Goal: Task Accomplishment & Management: Use online tool/utility

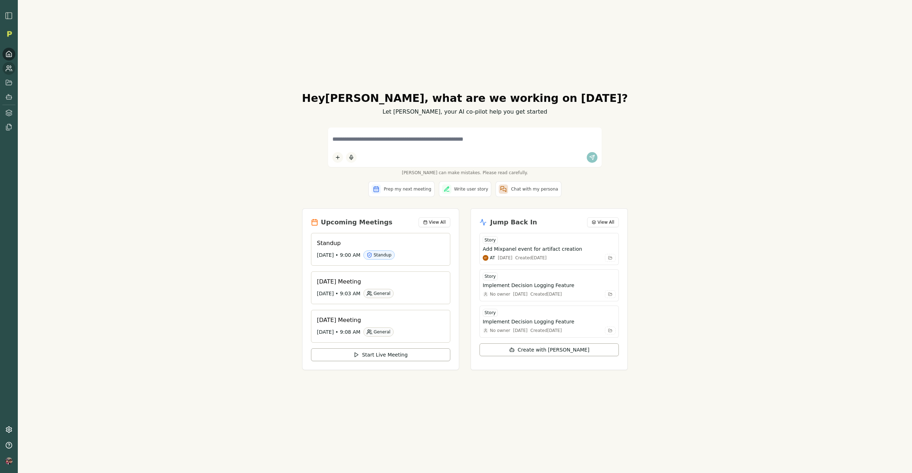
click at [8, 64] on link at bounding box center [8, 68] width 13 height 13
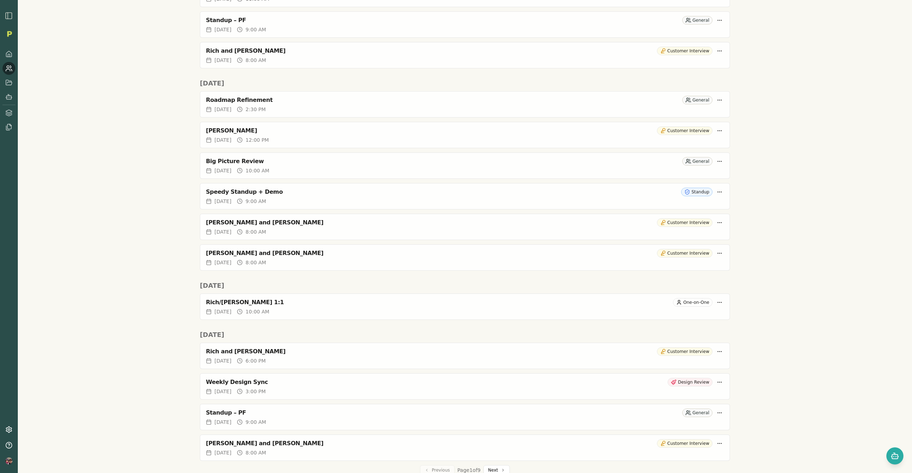
scroll to position [1784, 0]
click at [495, 466] on button "Next" at bounding box center [496, 468] width 26 height 10
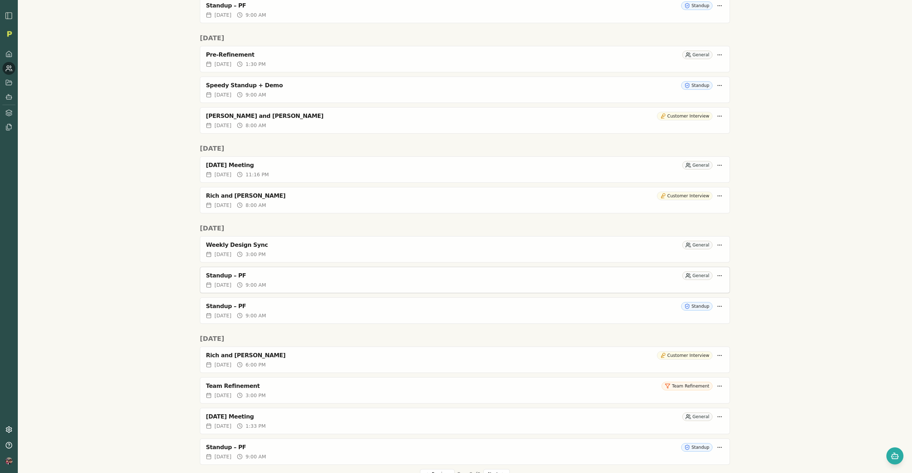
scroll to position [1580, 0]
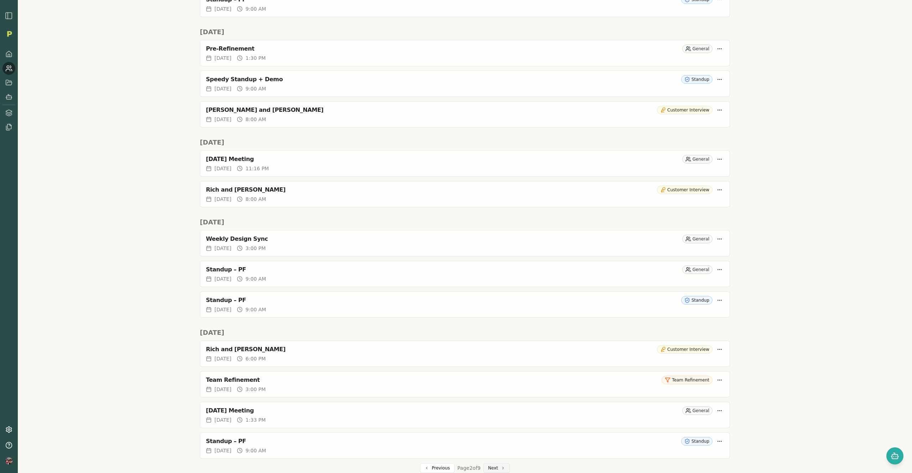
click at [495, 466] on button "Next" at bounding box center [496, 468] width 26 height 10
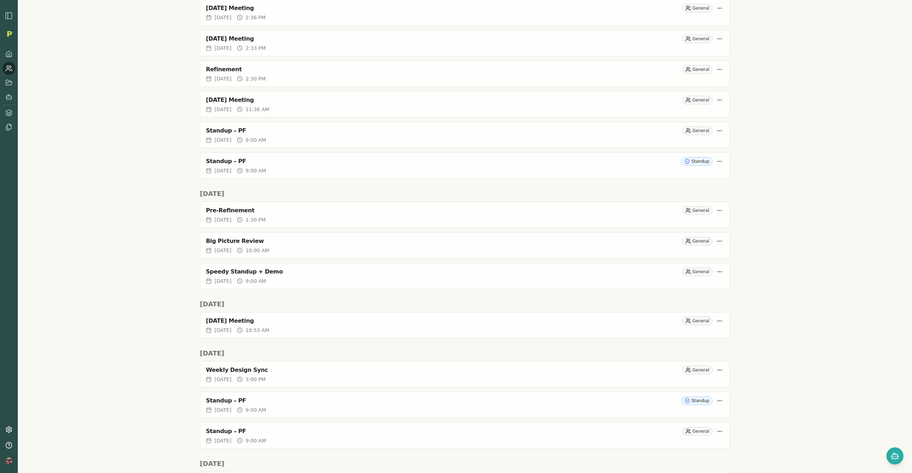
scroll to position [1580, 0]
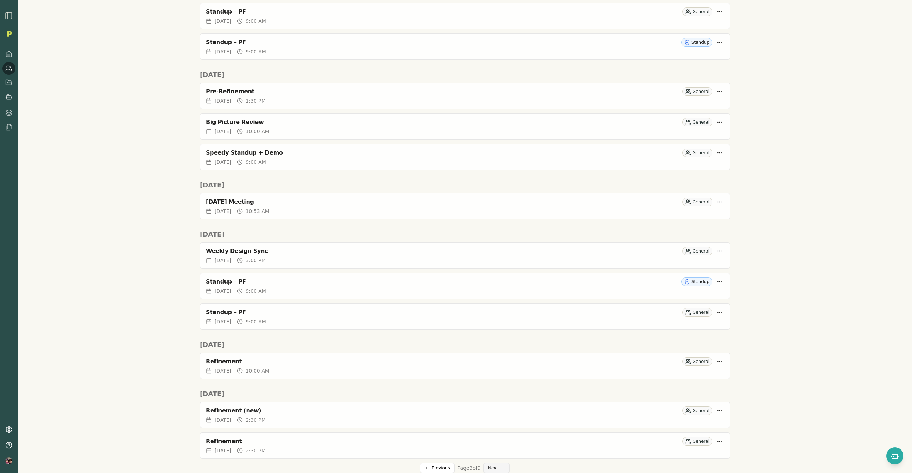
click at [490, 467] on button "Next" at bounding box center [496, 468] width 26 height 10
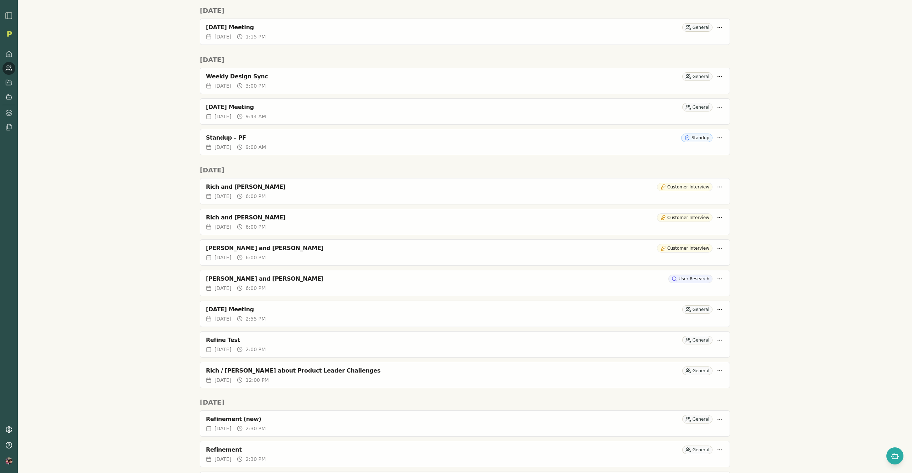
scroll to position [1395, 0]
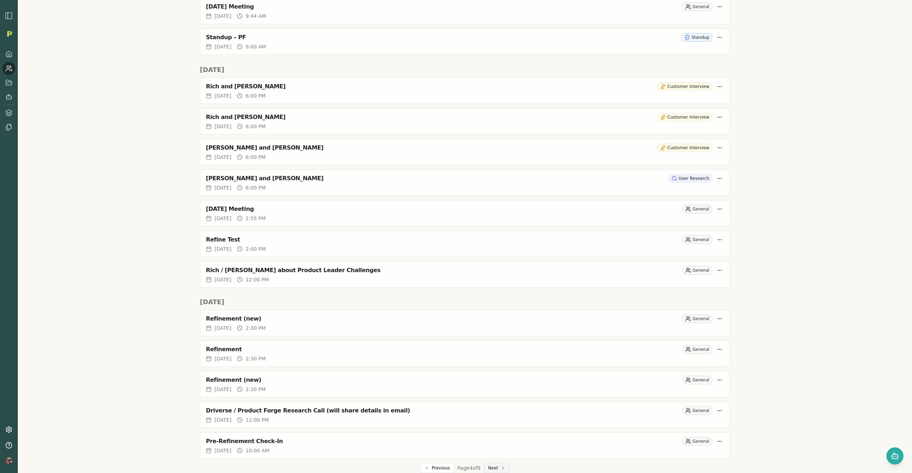
click at [492, 466] on button "Next" at bounding box center [496, 468] width 26 height 10
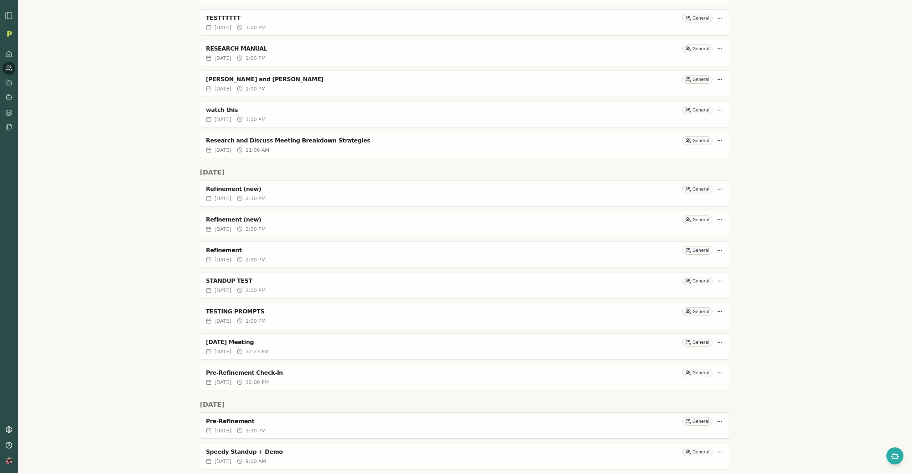
scroll to position [1363, 0]
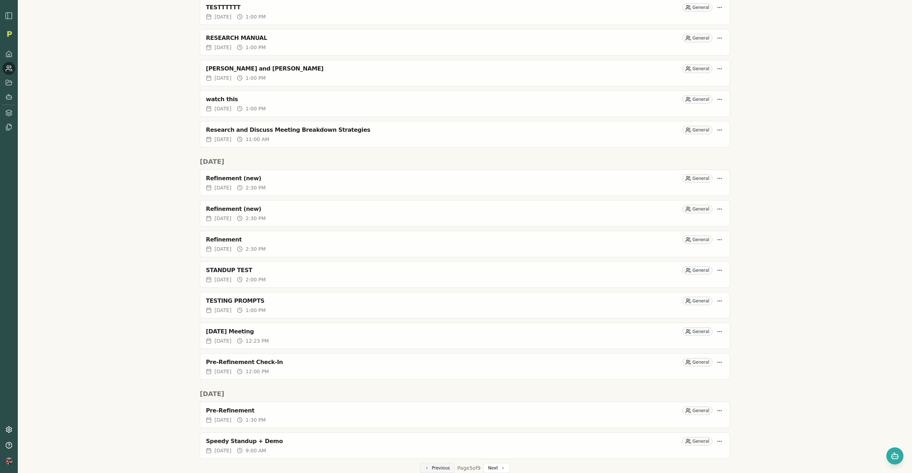
click at [433, 465] on button "Previous" at bounding box center [437, 468] width 35 height 10
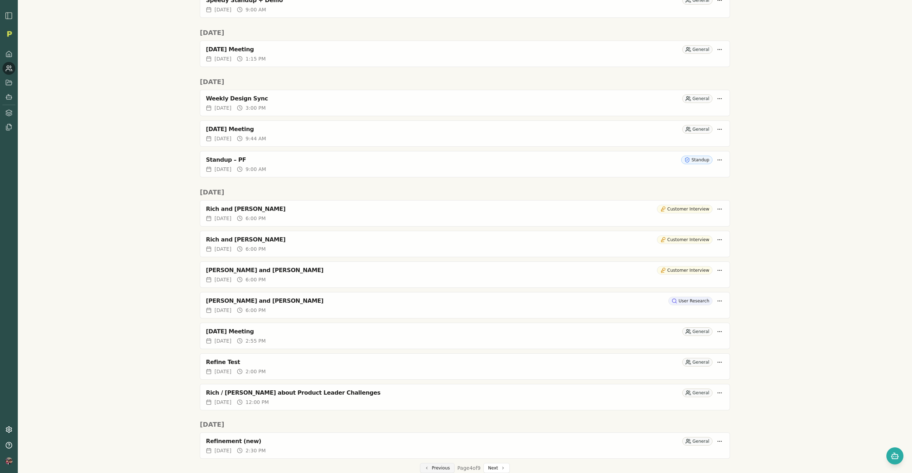
click at [434, 469] on button "Previous" at bounding box center [437, 468] width 35 height 10
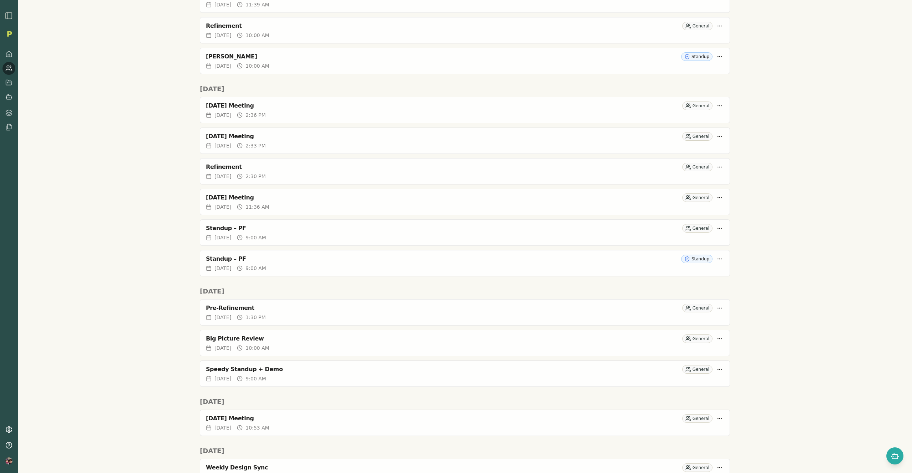
scroll to position [1641, 0]
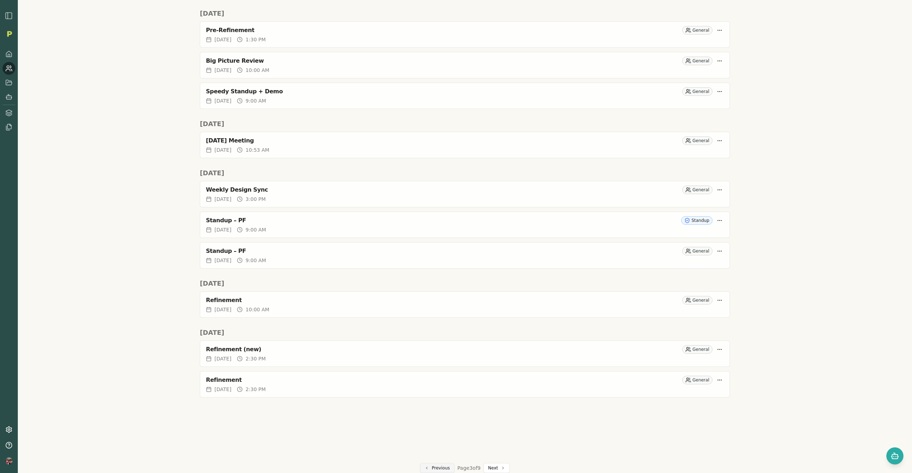
click at [433, 467] on button "Previous" at bounding box center [437, 468] width 35 height 10
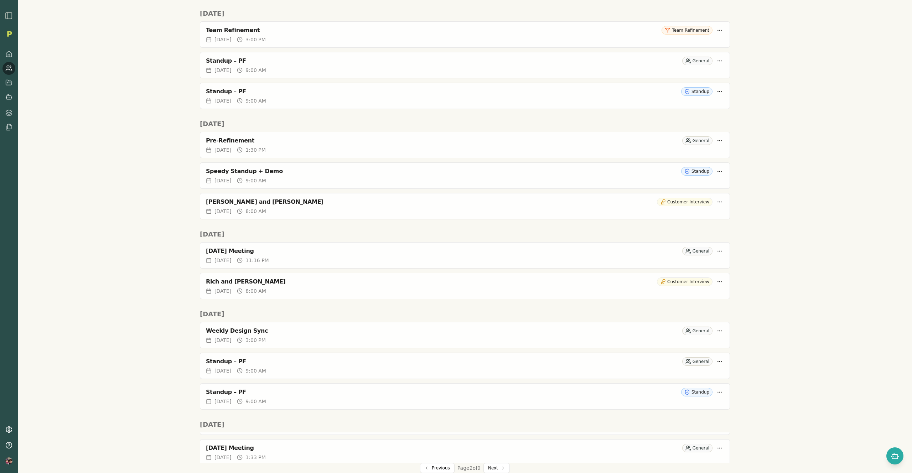
scroll to position [92, 0]
click at [426, 465] on button "Previous" at bounding box center [437, 468] width 35 height 10
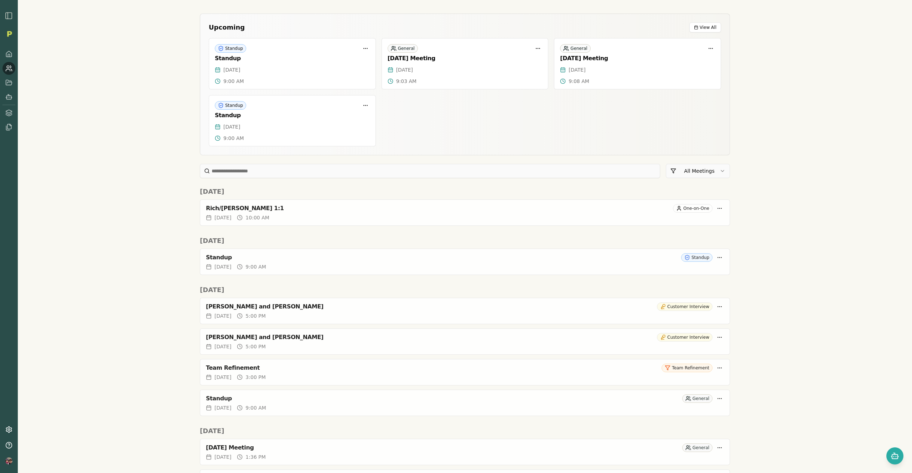
scroll to position [0, 0]
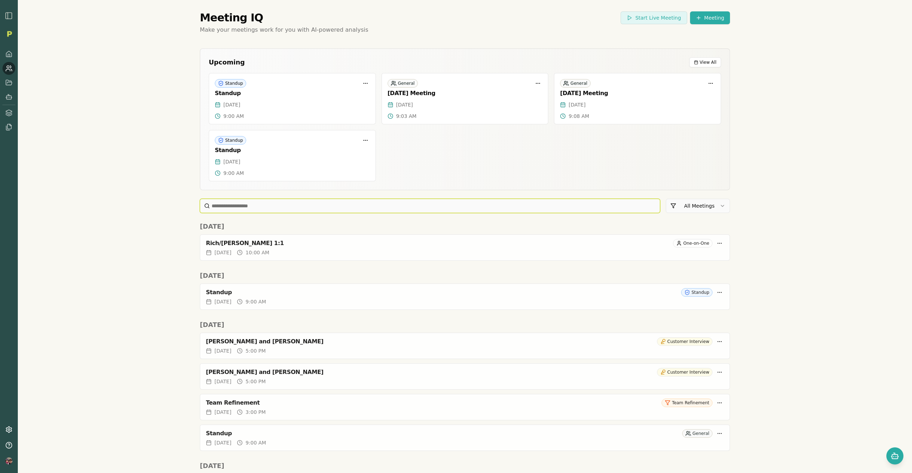
click at [276, 203] on input at bounding box center [430, 206] width 460 height 14
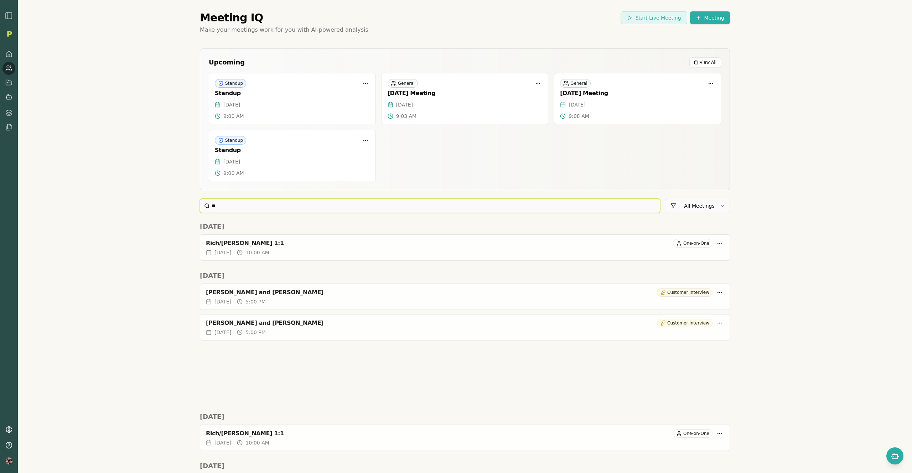
type input "*"
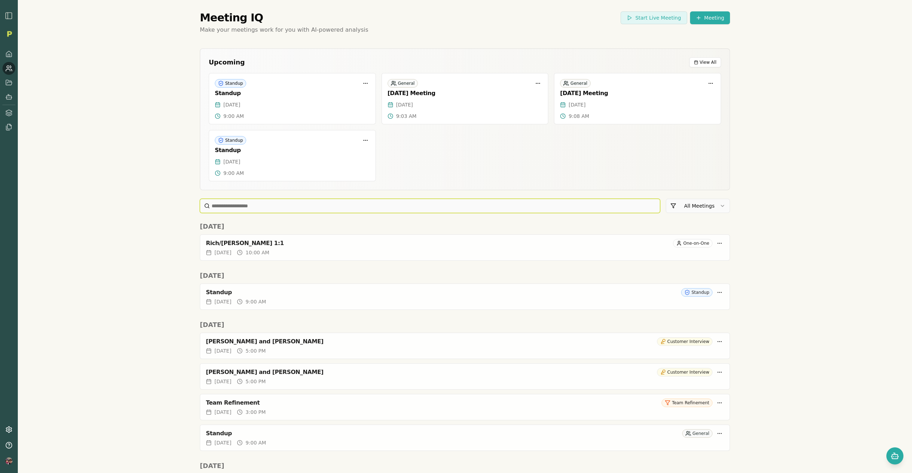
type input "*"
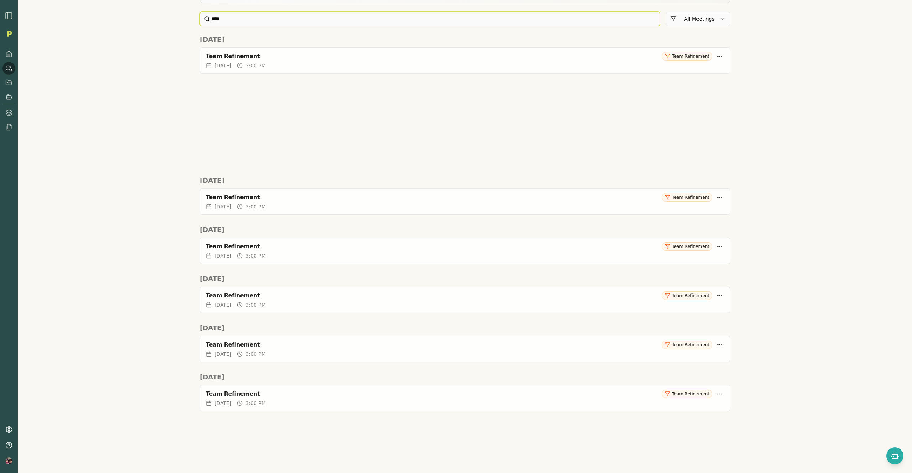
scroll to position [231, 0]
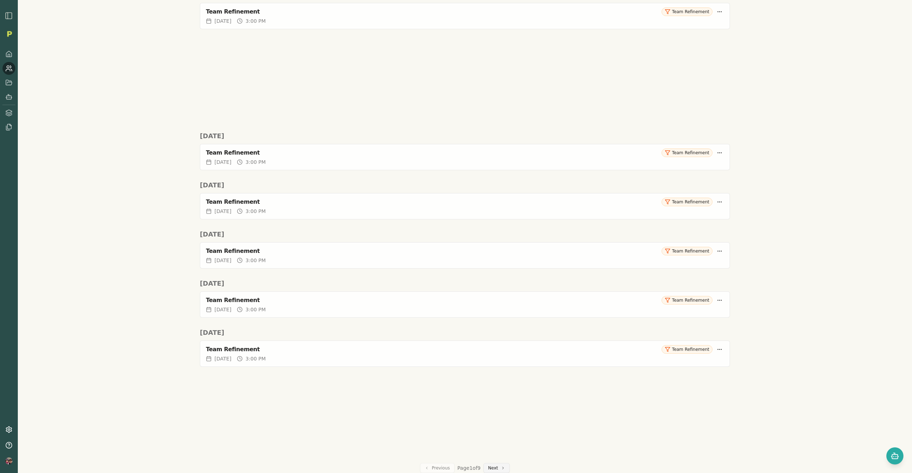
type input "****"
click at [492, 467] on button "Next" at bounding box center [496, 468] width 26 height 10
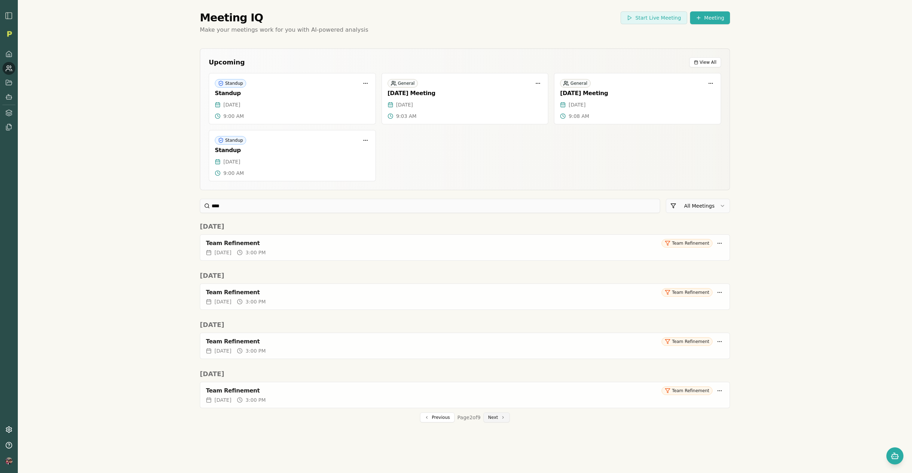
click at [489, 418] on button "Next" at bounding box center [496, 417] width 26 height 10
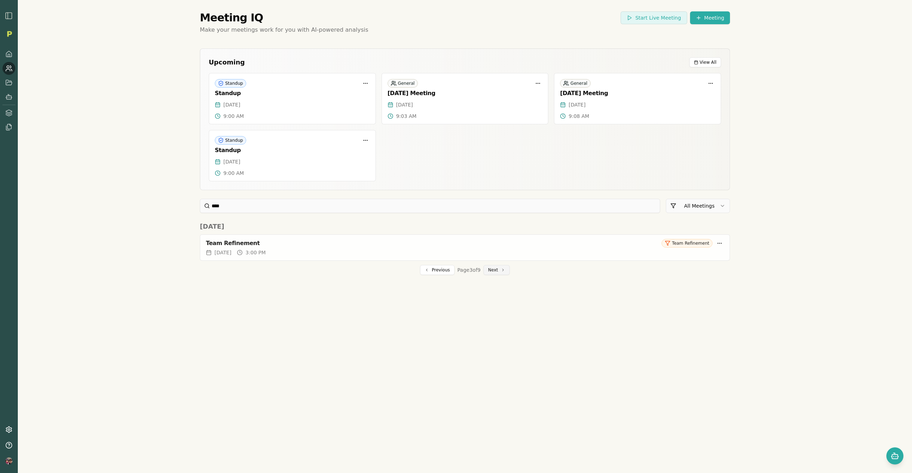
click at [498, 268] on button "Next" at bounding box center [496, 270] width 26 height 10
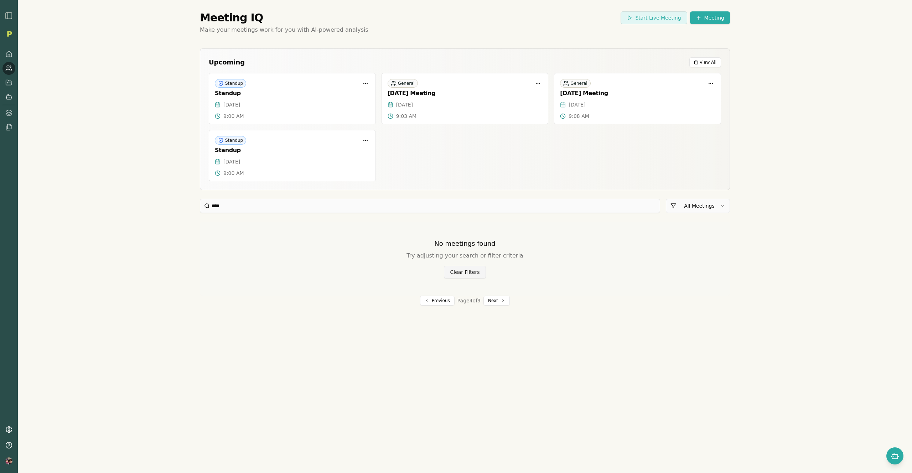
click at [459, 268] on button "Clear Filters" at bounding box center [465, 272] width 42 height 13
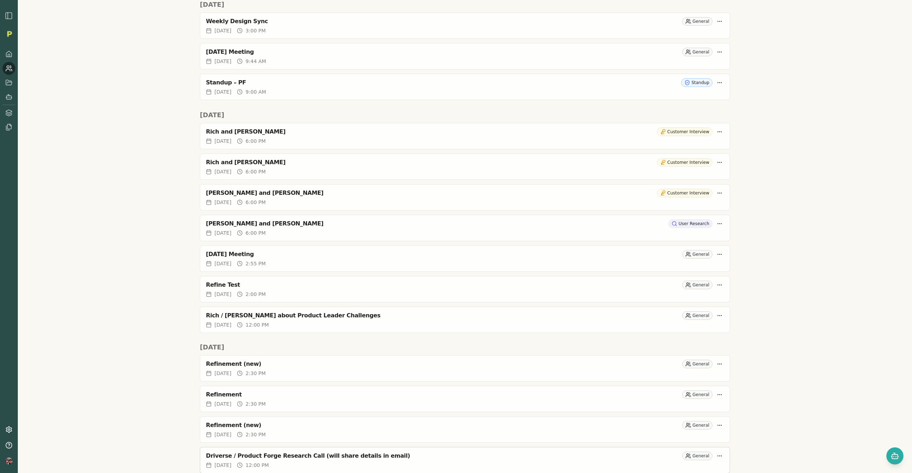
scroll to position [1395, 0]
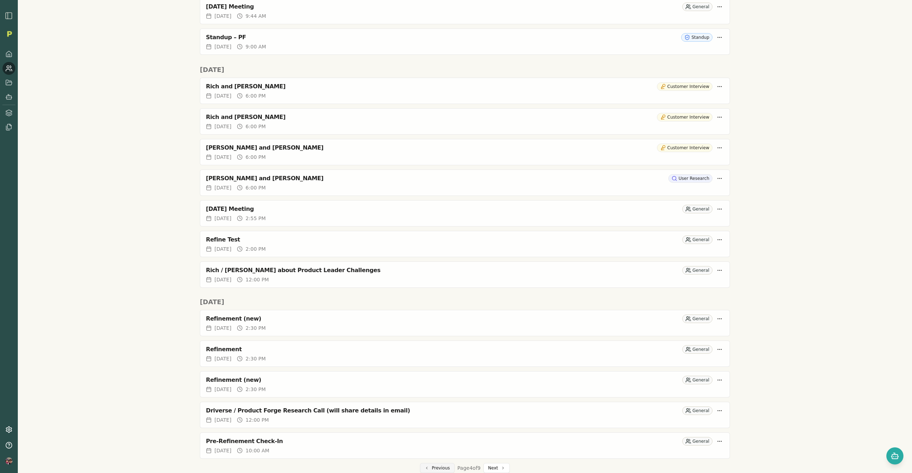
click at [437, 468] on button "Previous" at bounding box center [437, 468] width 35 height 10
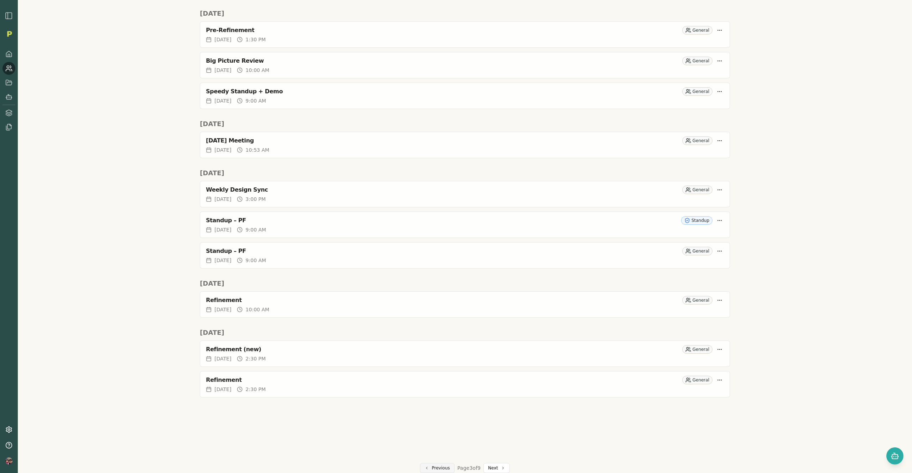
click at [434, 467] on button "Previous" at bounding box center [437, 468] width 35 height 10
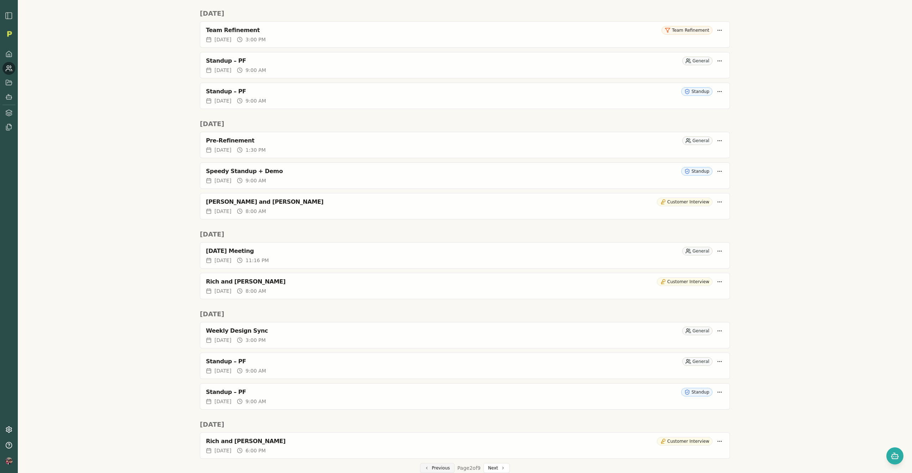
scroll to position [1489, 0]
click at [434, 467] on button "Previous" at bounding box center [437, 468] width 35 height 10
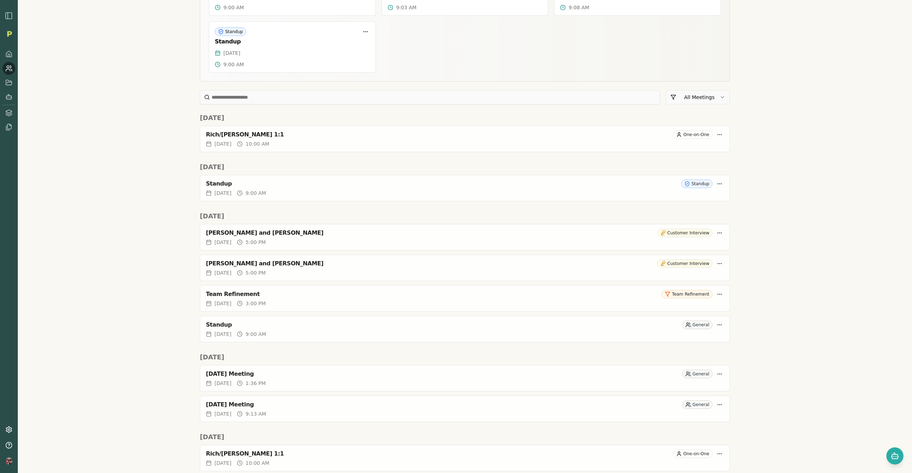
scroll to position [0, 0]
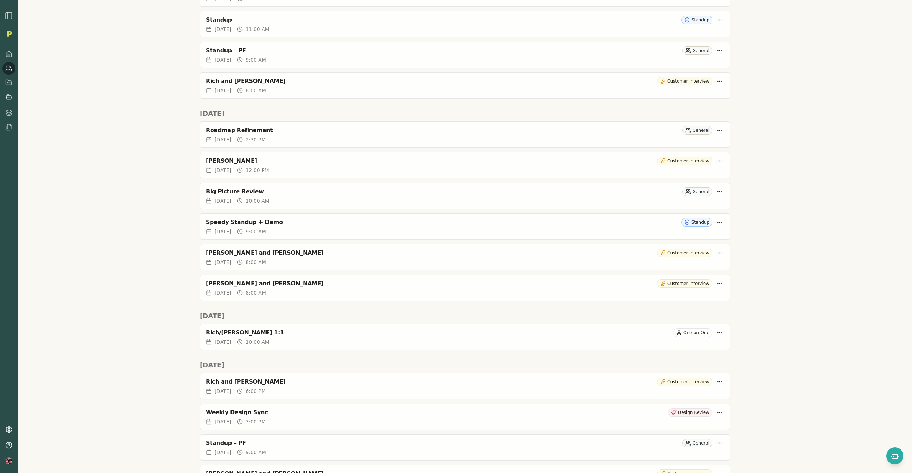
scroll to position [1784, 0]
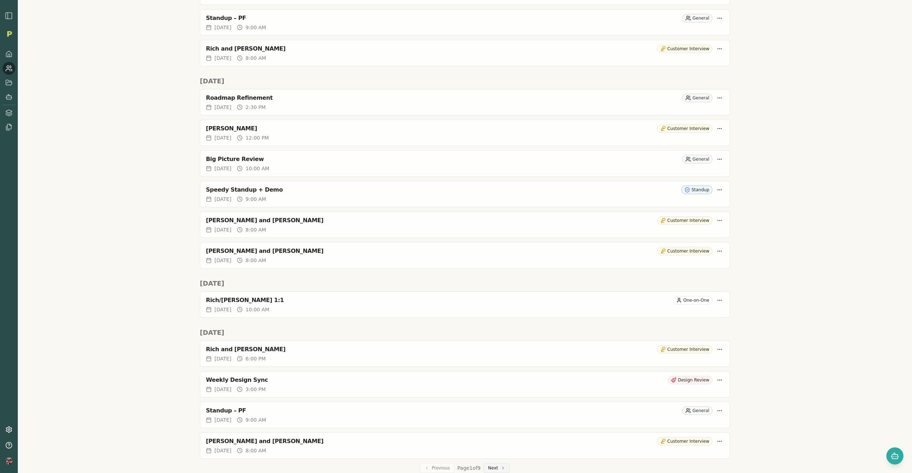
click at [493, 467] on button "Next" at bounding box center [496, 468] width 26 height 10
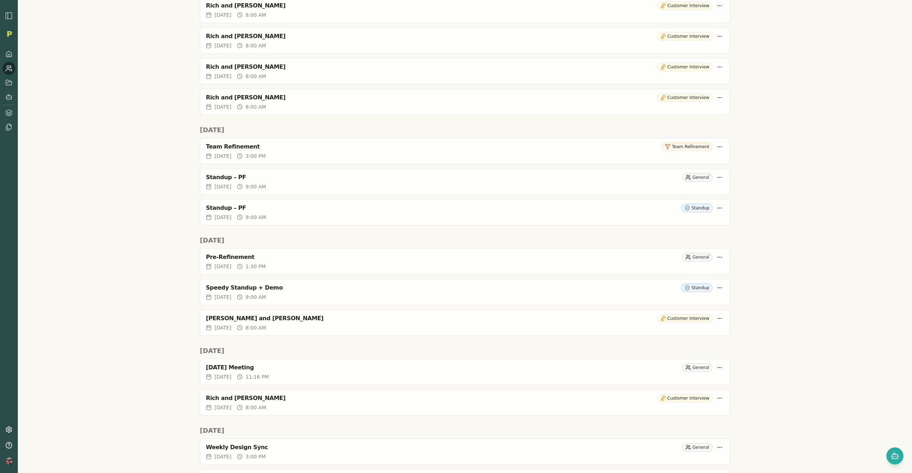
scroll to position [1580, 0]
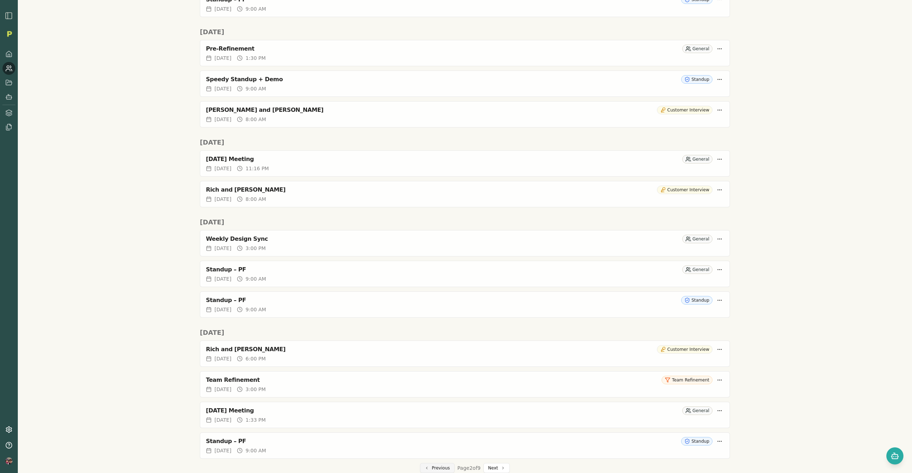
click at [432, 470] on button "Previous" at bounding box center [437, 468] width 35 height 10
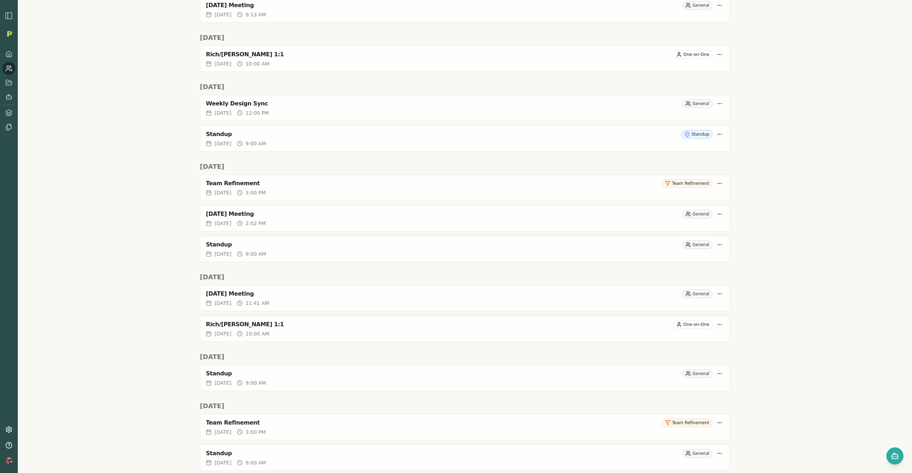
scroll to position [0, 0]
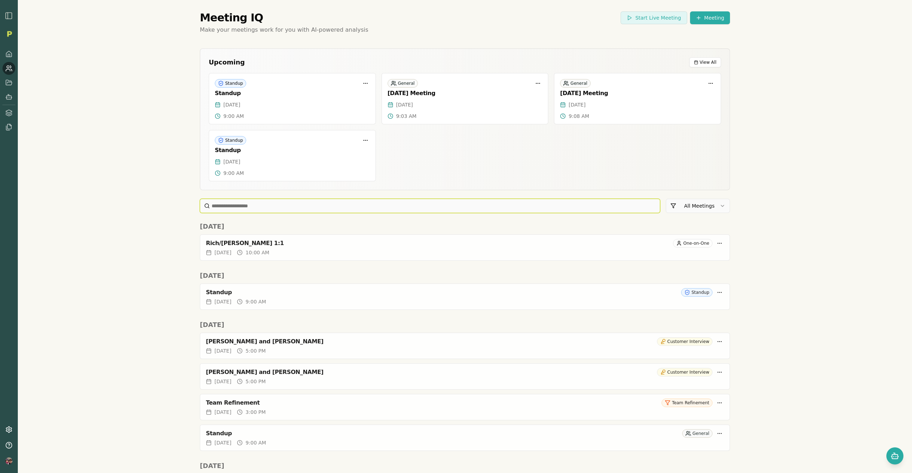
click at [253, 207] on input at bounding box center [430, 206] width 460 height 14
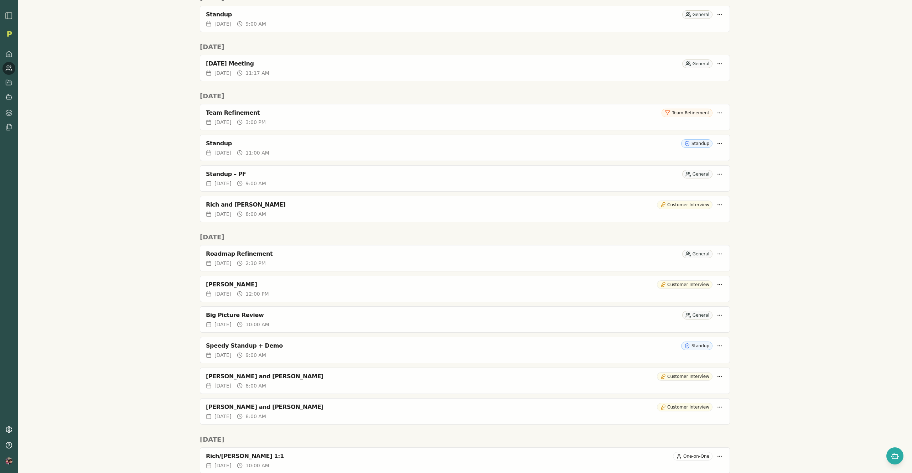
scroll to position [1756, 0]
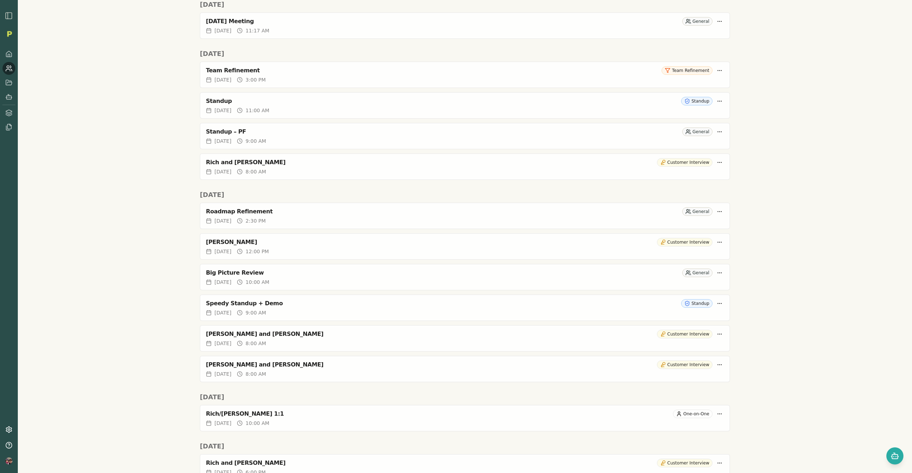
scroll to position [1848, 0]
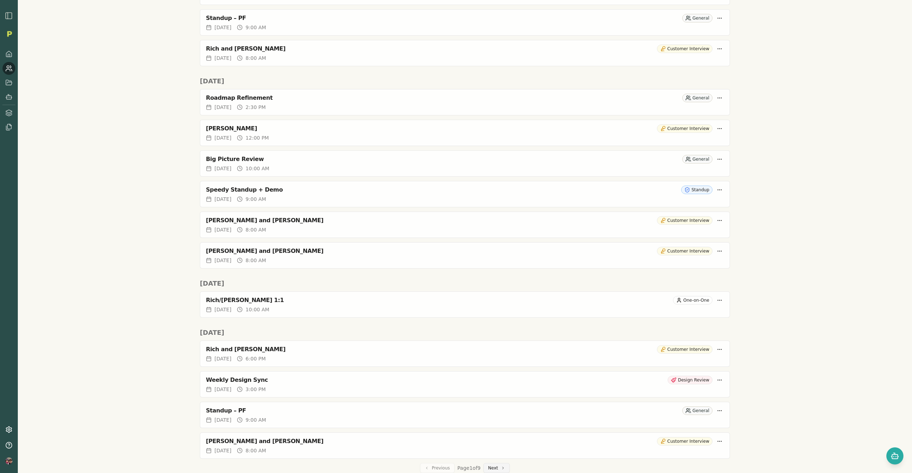
click at [495, 467] on button "Next" at bounding box center [496, 468] width 26 height 10
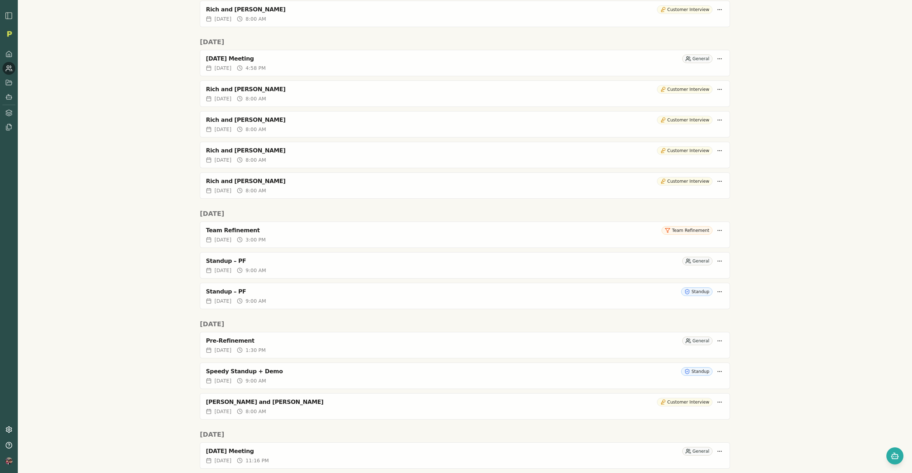
scroll to position [1645, 0]
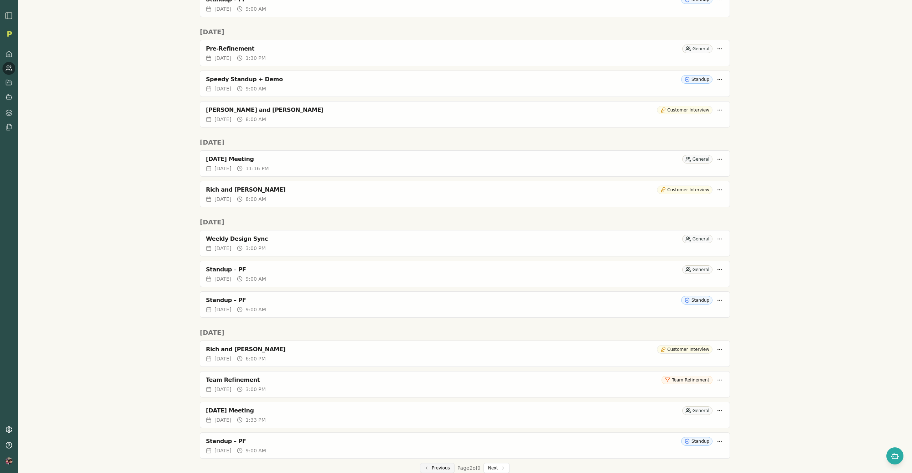
click at [434, 465] on button "Previous" at bounding box center [437, 468] width 35 height 10
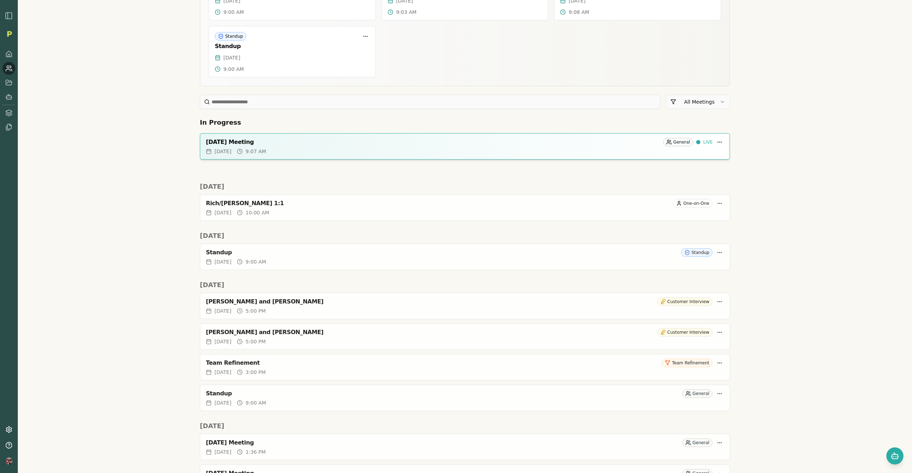
scroll to position [0, 0]
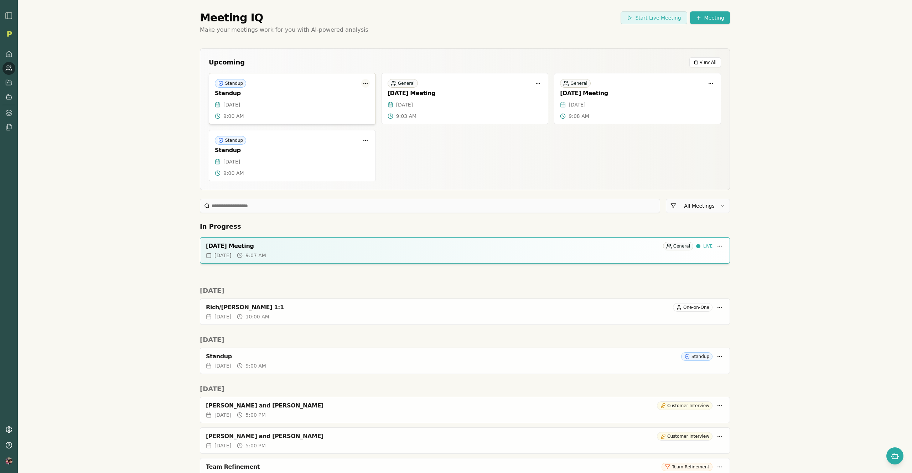
click at [362, 84] on html "Meeting IQ Start Live Meeting Meeting Make your meetings work for you with AI-p…" at bounding box center [456, 236] width 912 height 473
click at [130, 119] on html "Meeting IQ Start Live Meeting Meeting Make your meetings work for you with AI-p…" at bounding box center [456, 236] width 912 height 473
